Goal: Check status

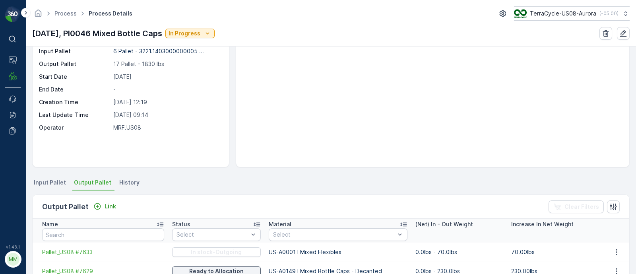
scroll to position [22, 0]
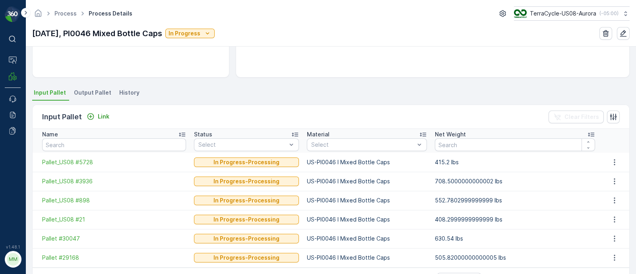
scroll to position [160, 0]
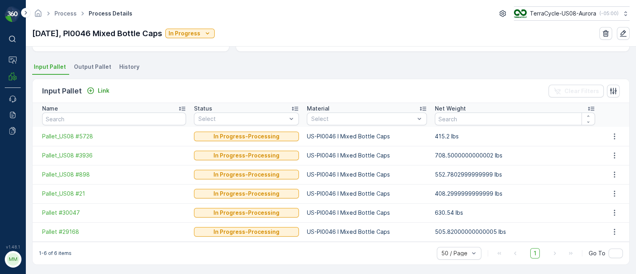
click at [93, 70] on li "Output Pallet" at bounding box center [93, 68] width 42 height 14
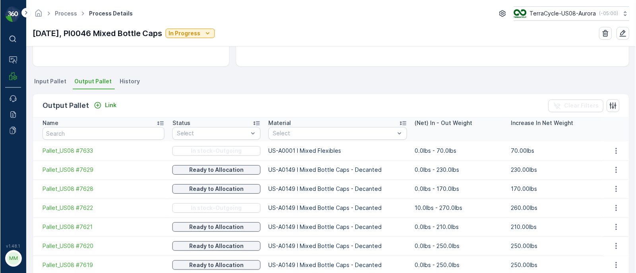
scroll to position [347, 0]
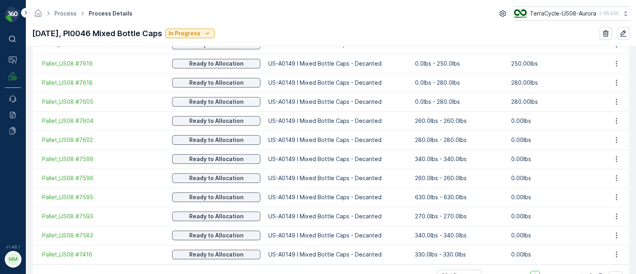
drag, startPoint x: 31, startPoint y: 32, endPoint x: 170, endPoint y: 36, distance: 139.9
click at [170, 36] on div "Process Process Details TerraCycle-US08-Aurora ( -05:00 ) 08/19/25, PI0046 Mixe…" at bounding box center [331, 23] width 610 height 46
copy p "[DATE], PI0046 Mixed Bottle Caps"
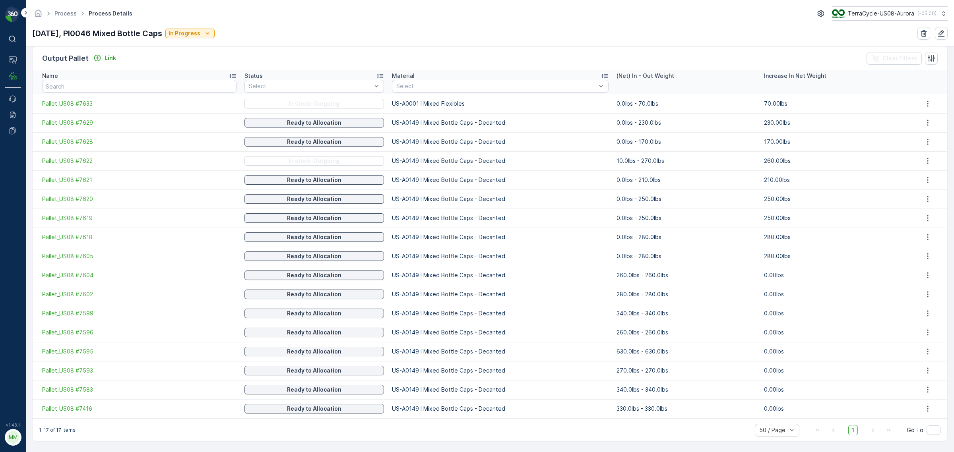
scroll to position [192, 0]
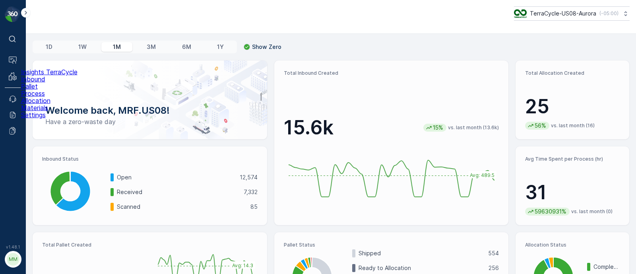
click at [42, 83] on p "Inbound" at bounding box center [49, 79] width 56 height 7
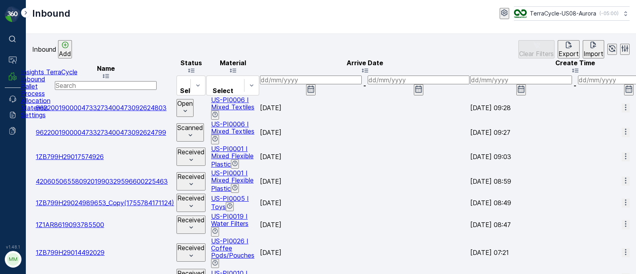
click at [41, 76] on p "Insights TerraCycle" at bounding box center [49, 71] width 56 height 7
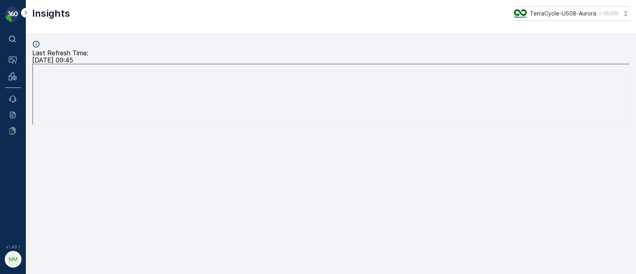
scroll to position [9, 0]
